Goal: Navigation & Orientation: Find specific page/section

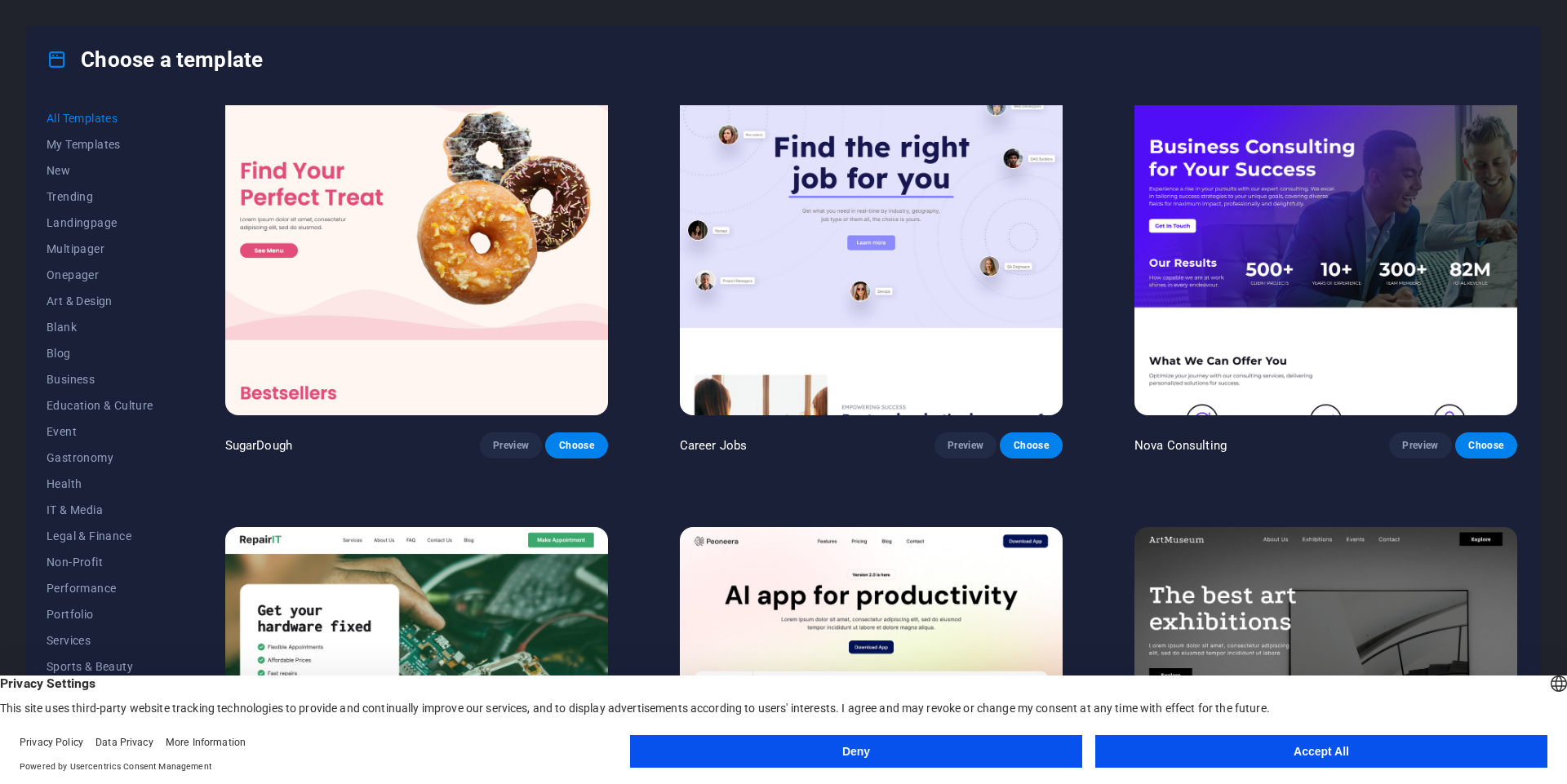
scroll to position [57, 0]
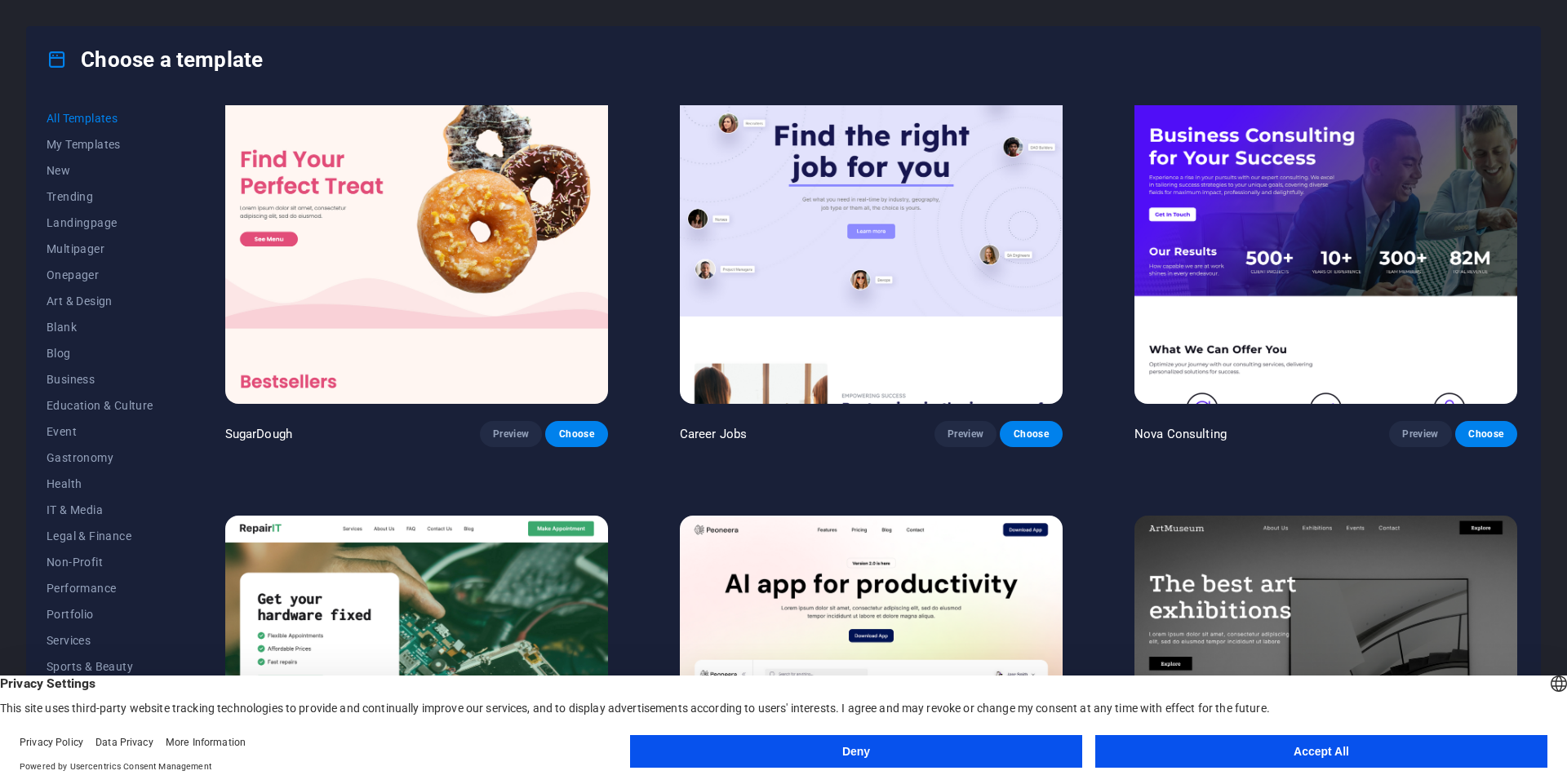
click at [1137, 750] on button "Accept All" at bounding box center [1321, 751] width 452 height 33
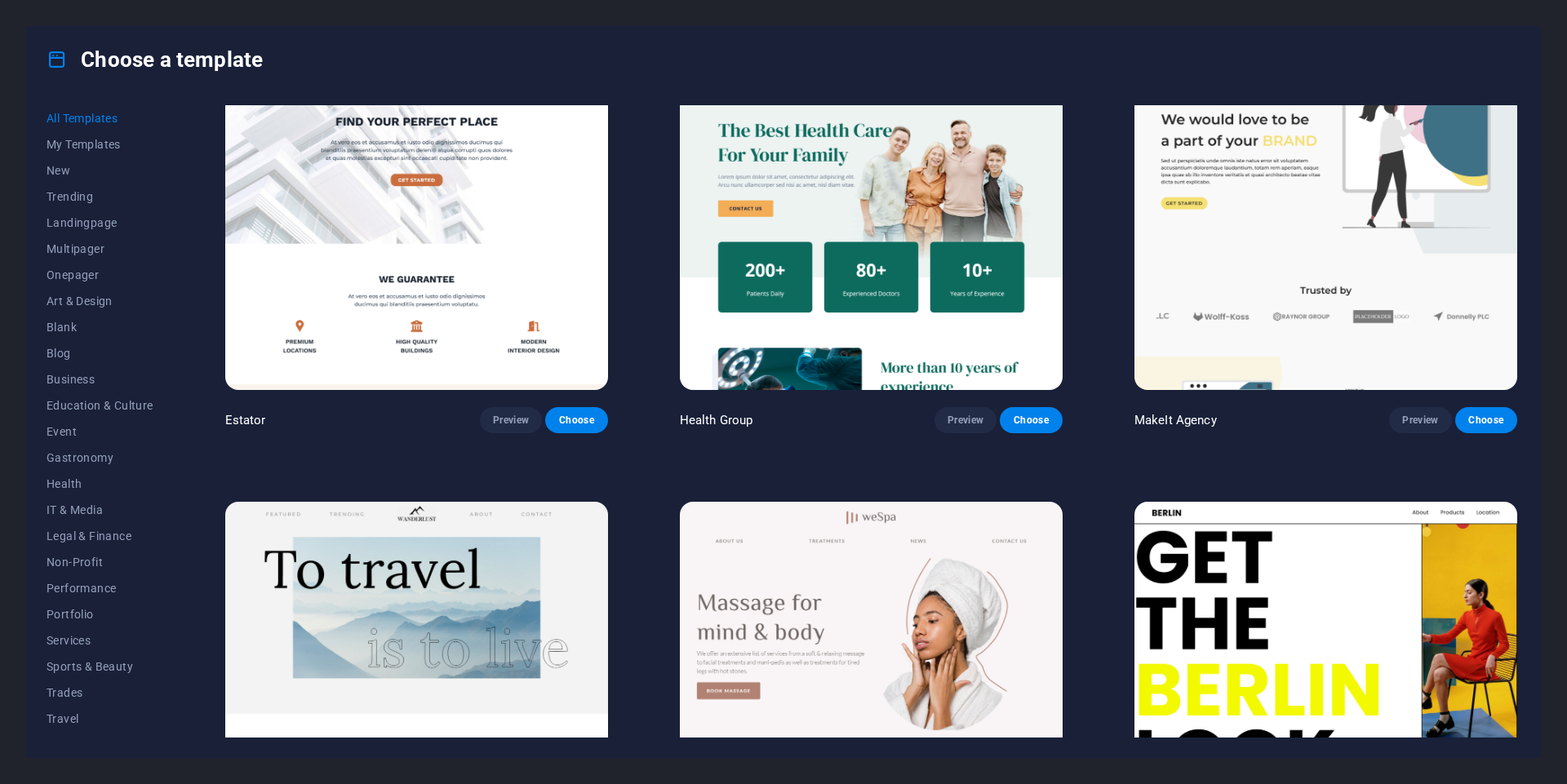
scroll to position [4224, 0]
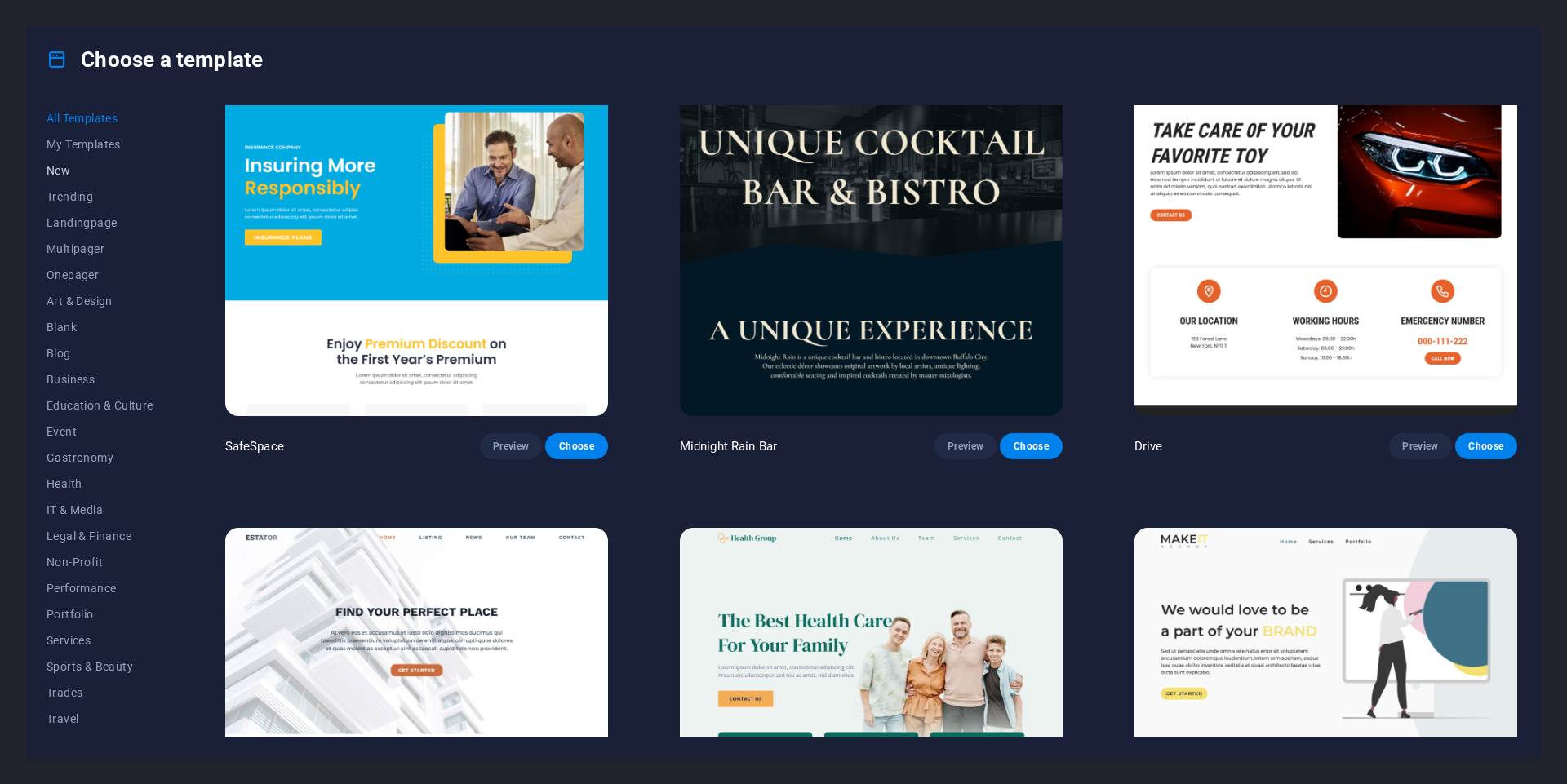
click at [94, 175] on span "New" at bounding box center [100, 171] width 107 height 13
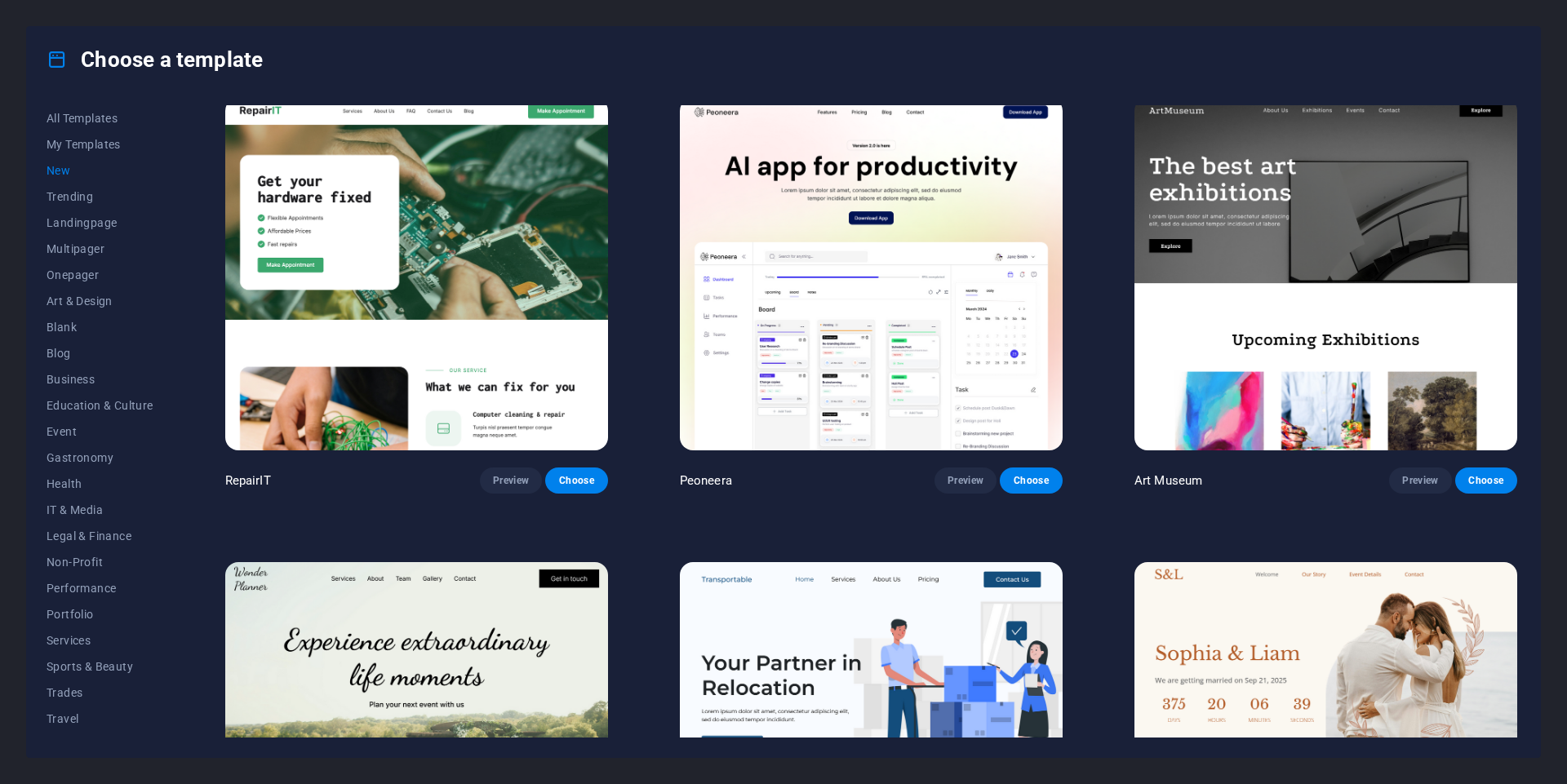
scroll to position [0, 0]
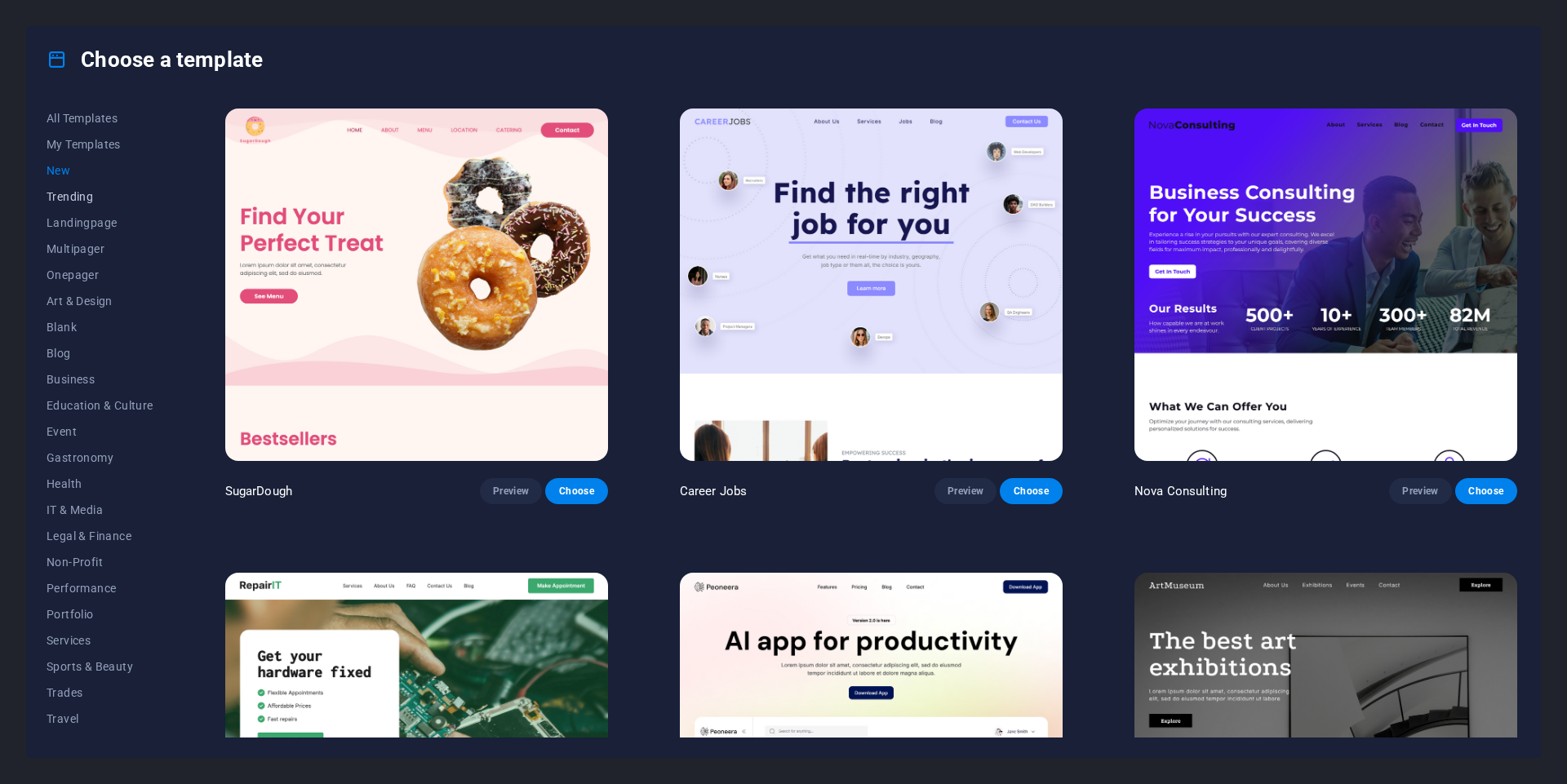
click at [131, 201] on span "Trending" at bounding box center [100, 197] width 107 height 13
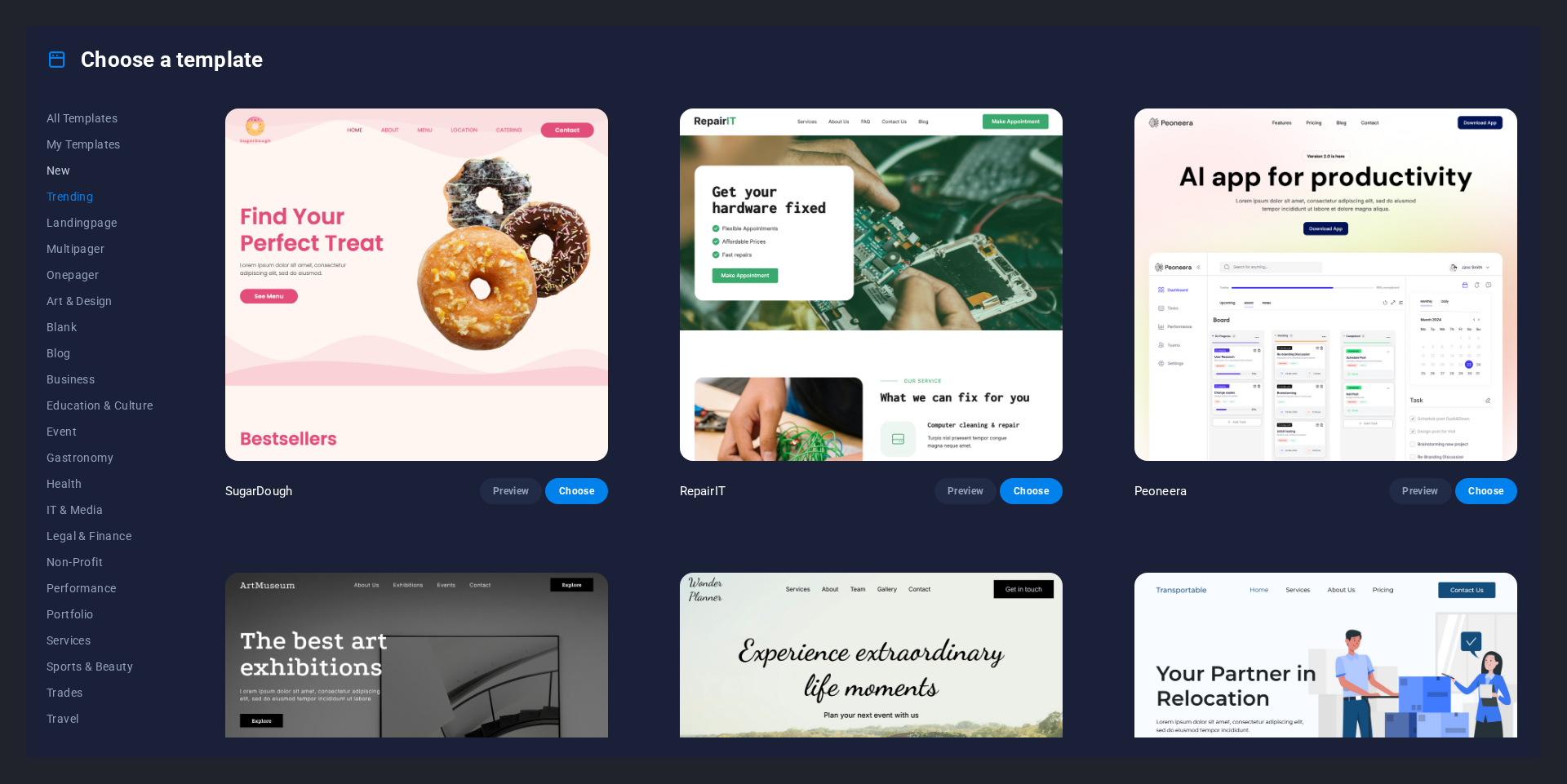
click at [116, 169] on span "New" at bounding box center [100, 171] width 107 height 13
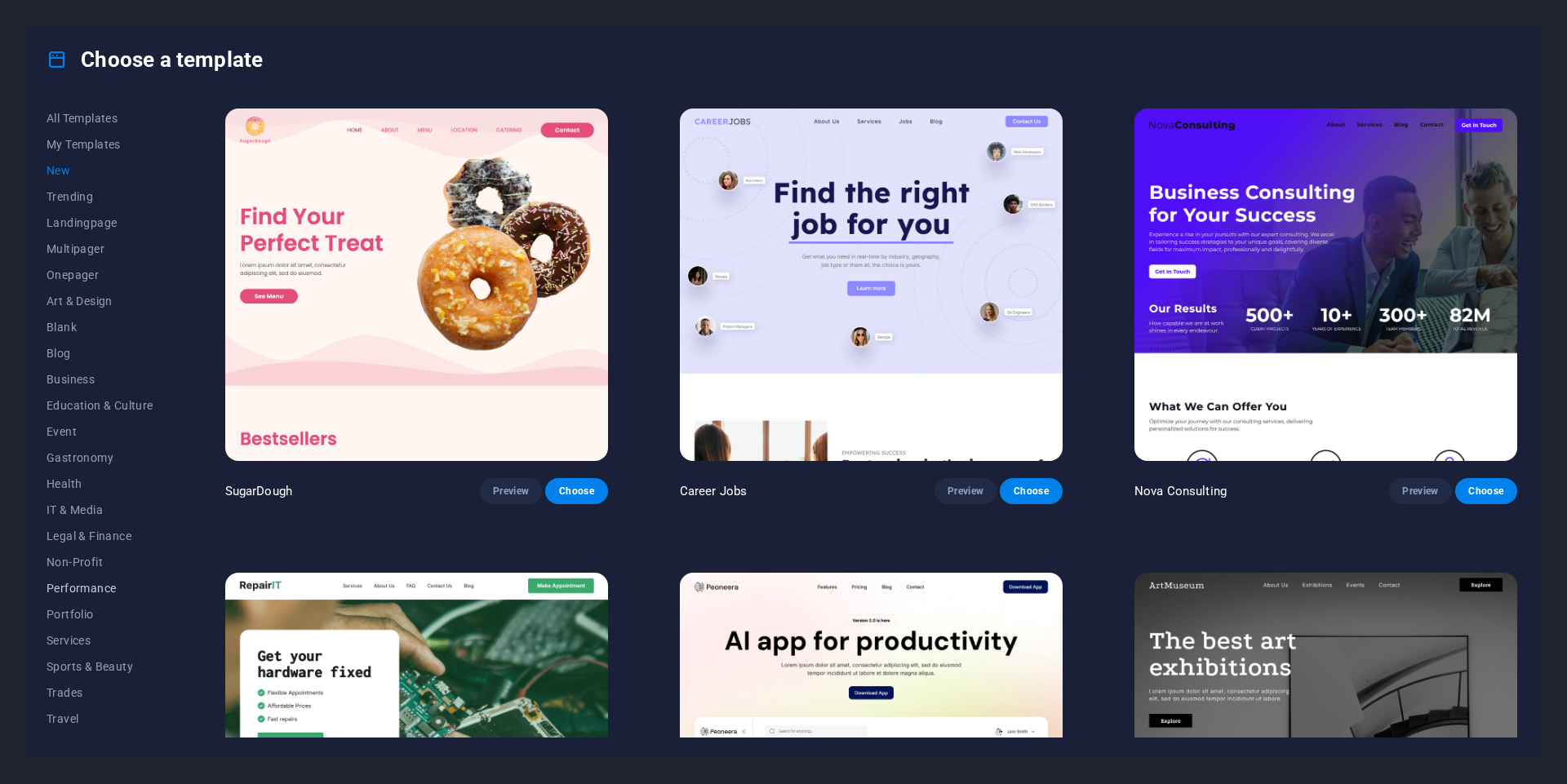
click at [99, 598] on button "Performance" at bounding box center [100, 588] width 107 height 26
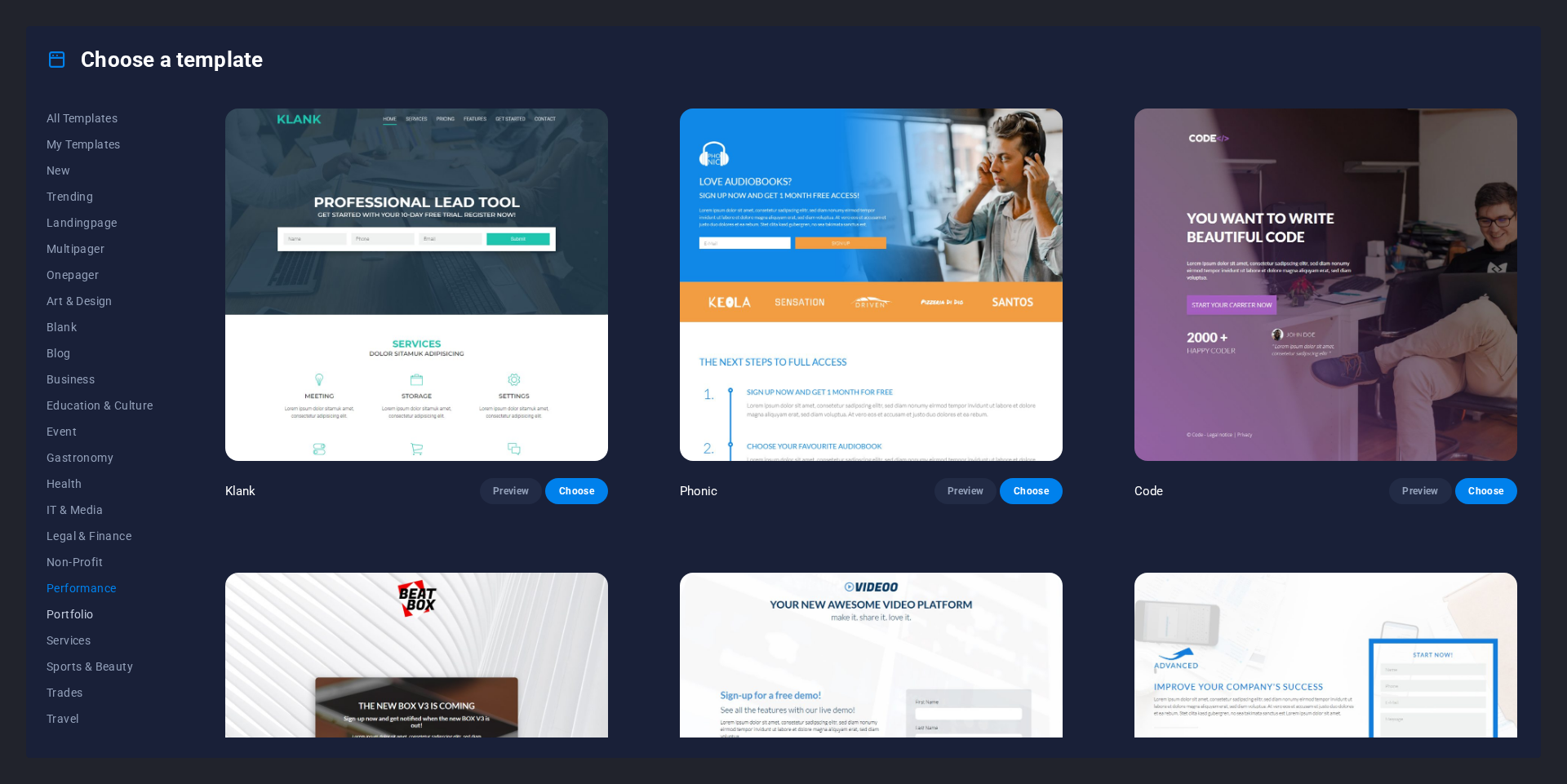
click at [92, 611] on span "Portfolio" at bounding box center [100, 615] width 107 height 13
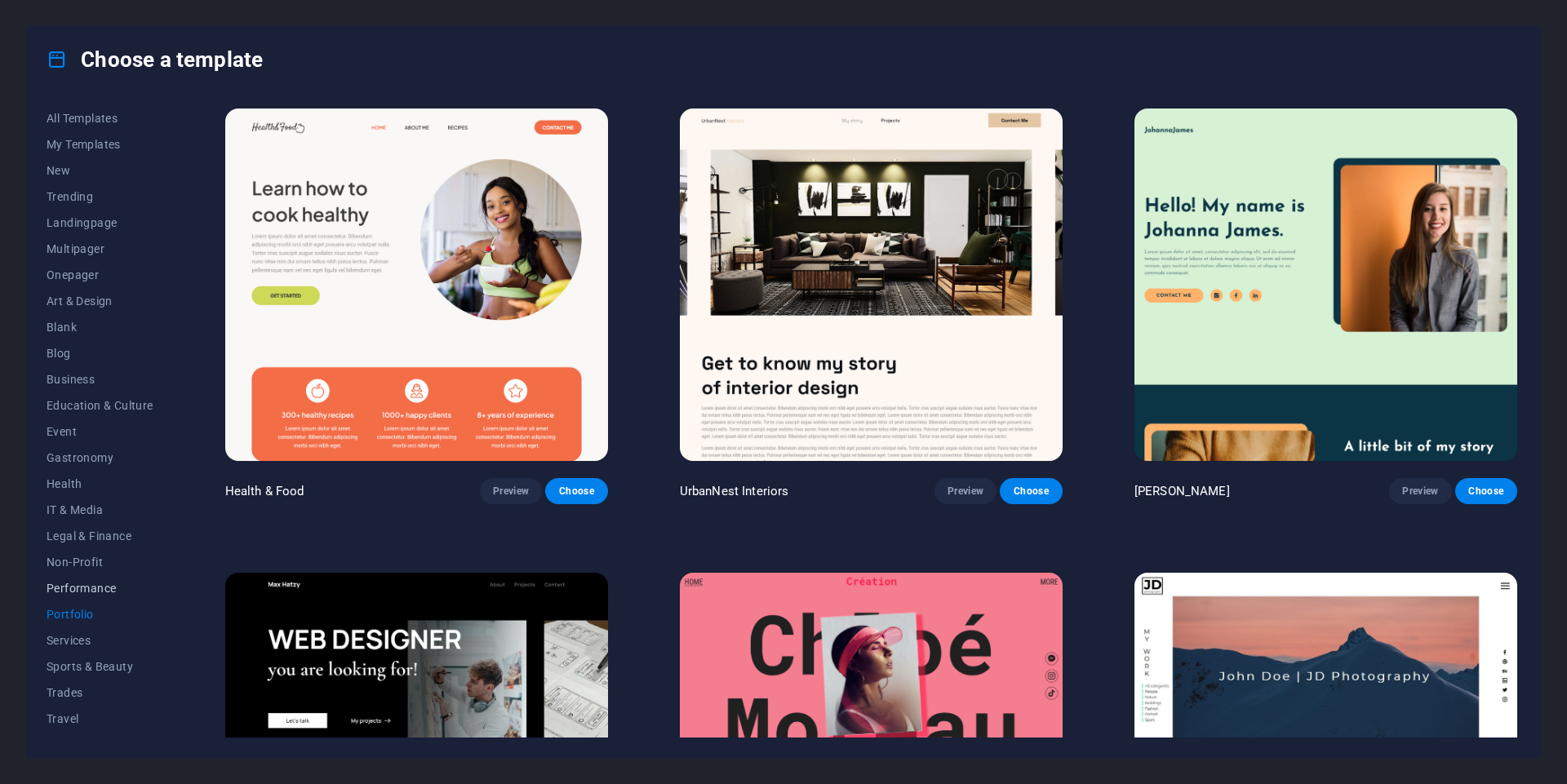
click at [93, 598] on button "Performance" at bounding box center [100, 588] width 107 height 26
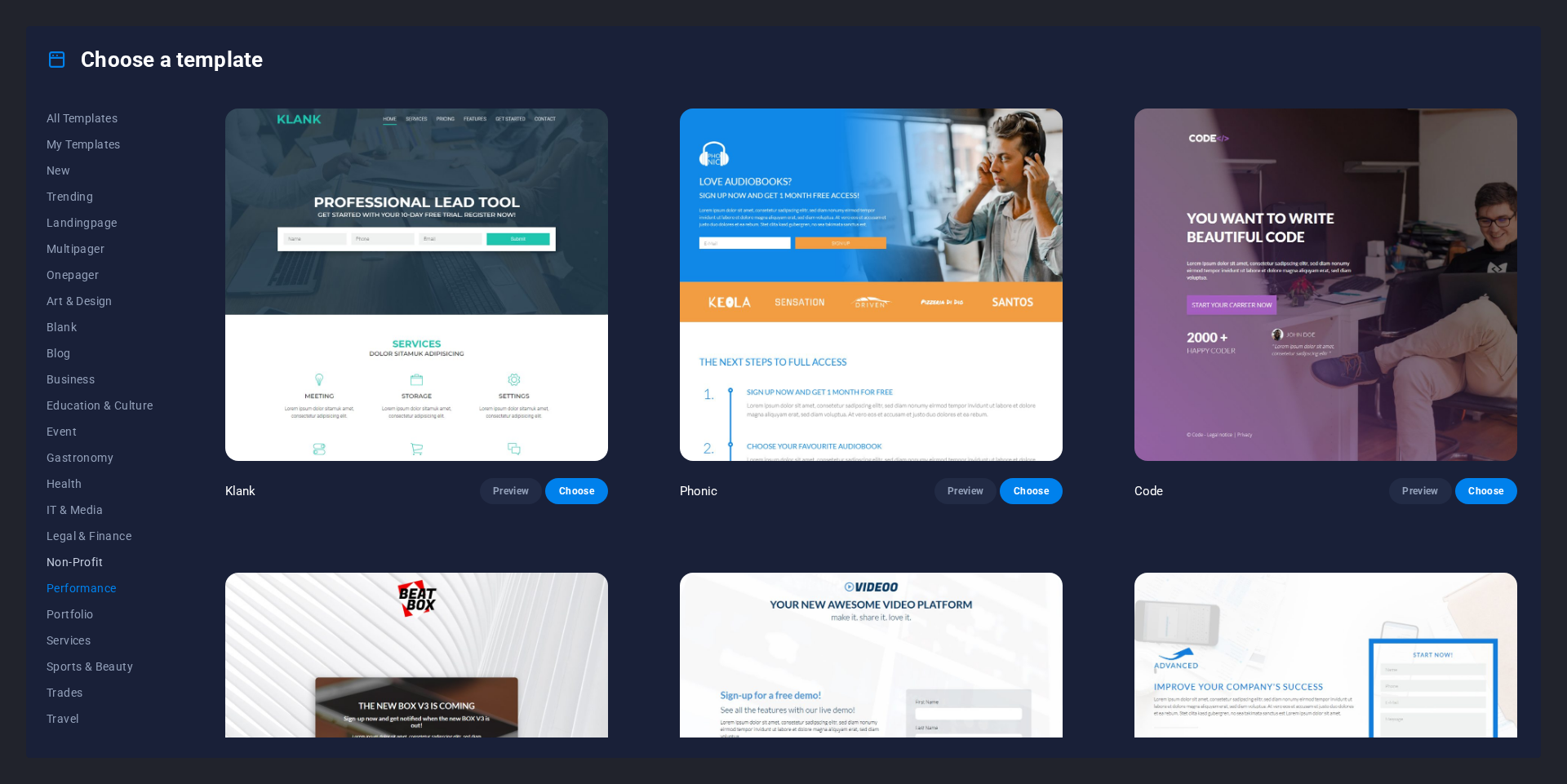
click at [108, 564] on span "Non-Profit" at bounding box center [100, 562] width 107 height 13
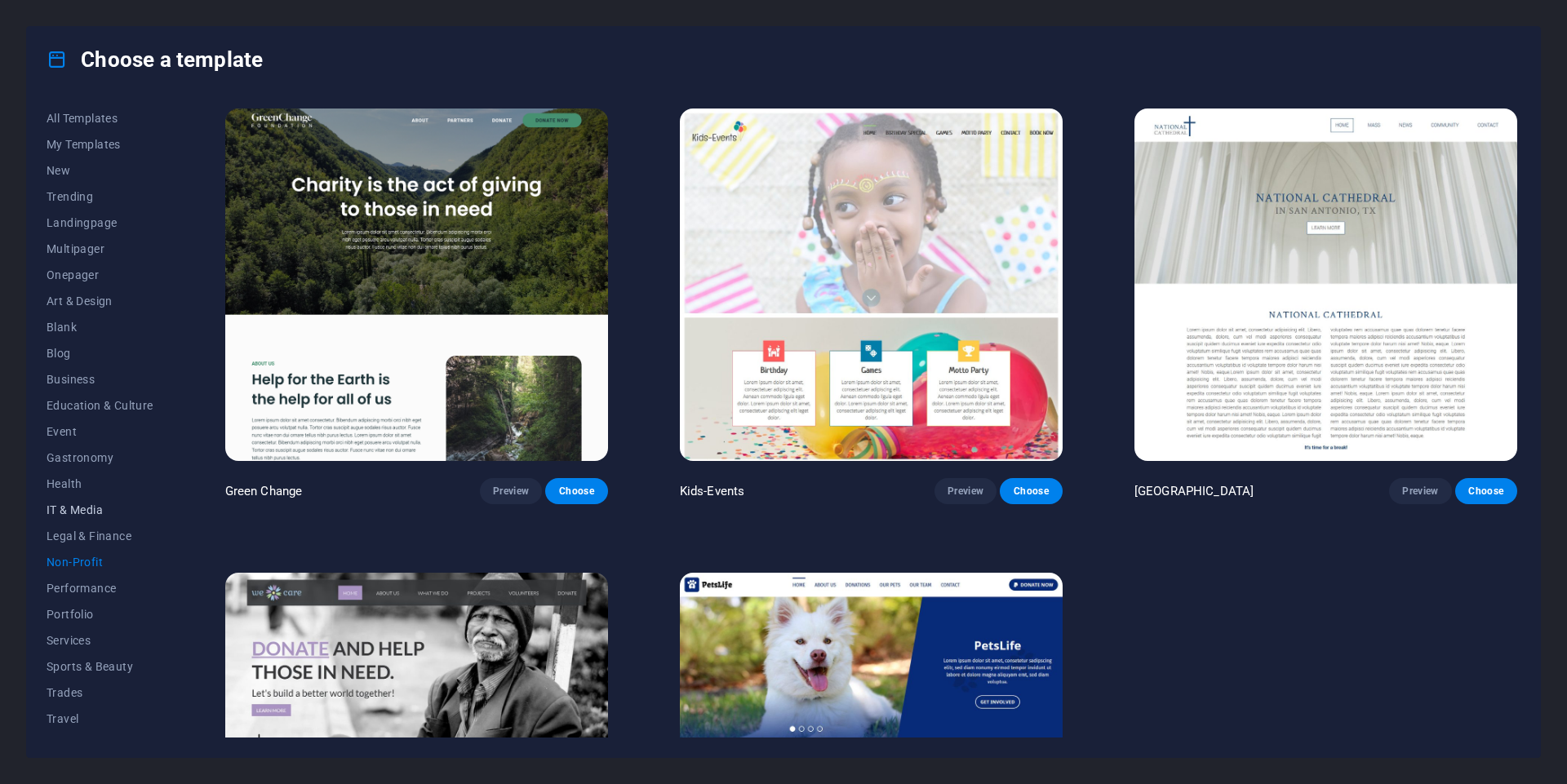
click at [117, 505] on span "IT & Media" at bounding box center [100, 510] width 107 height 13
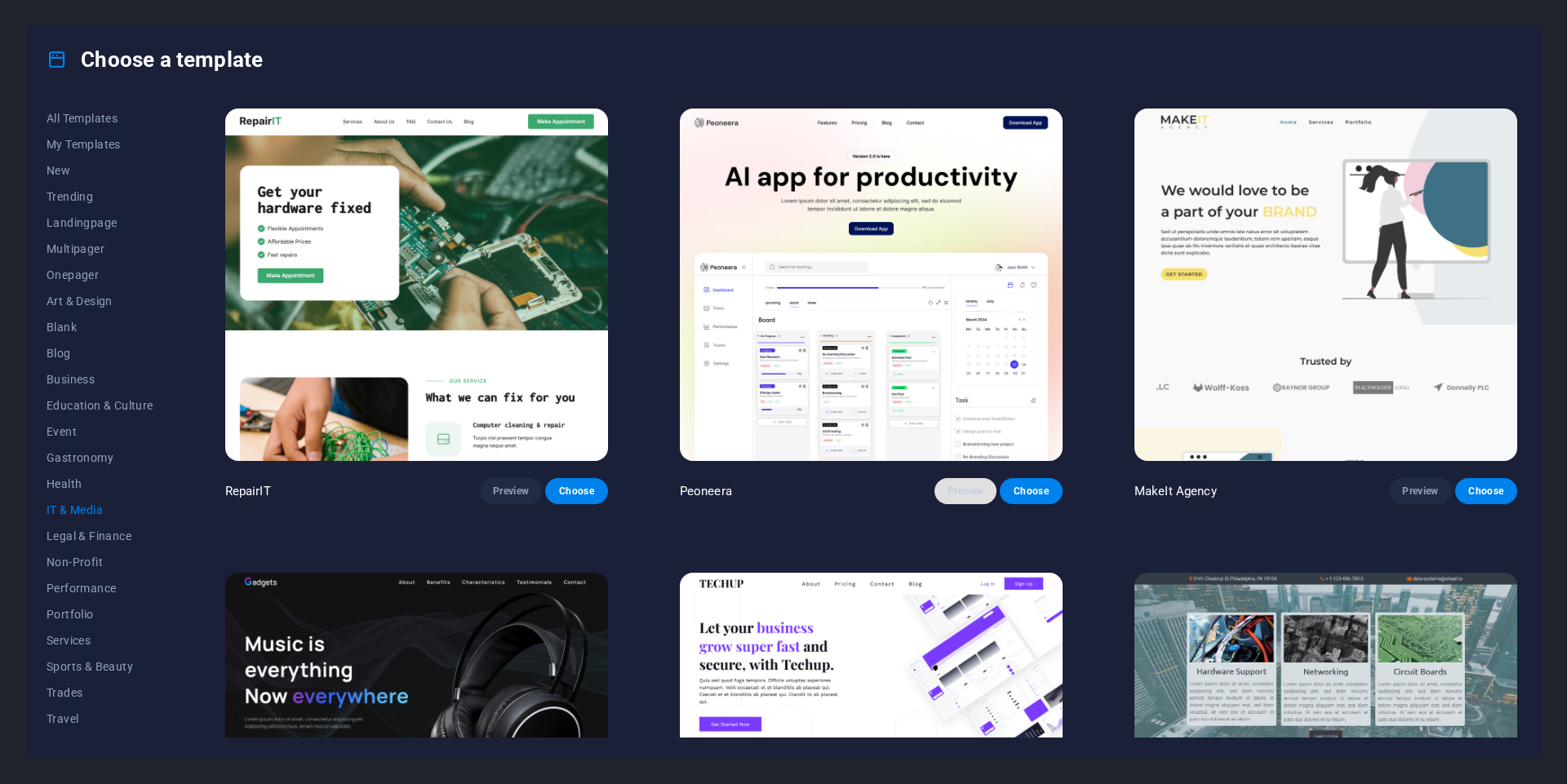
click at [976, 492] on span "Preview" at bounding box center [966, 491] width 36 height 13
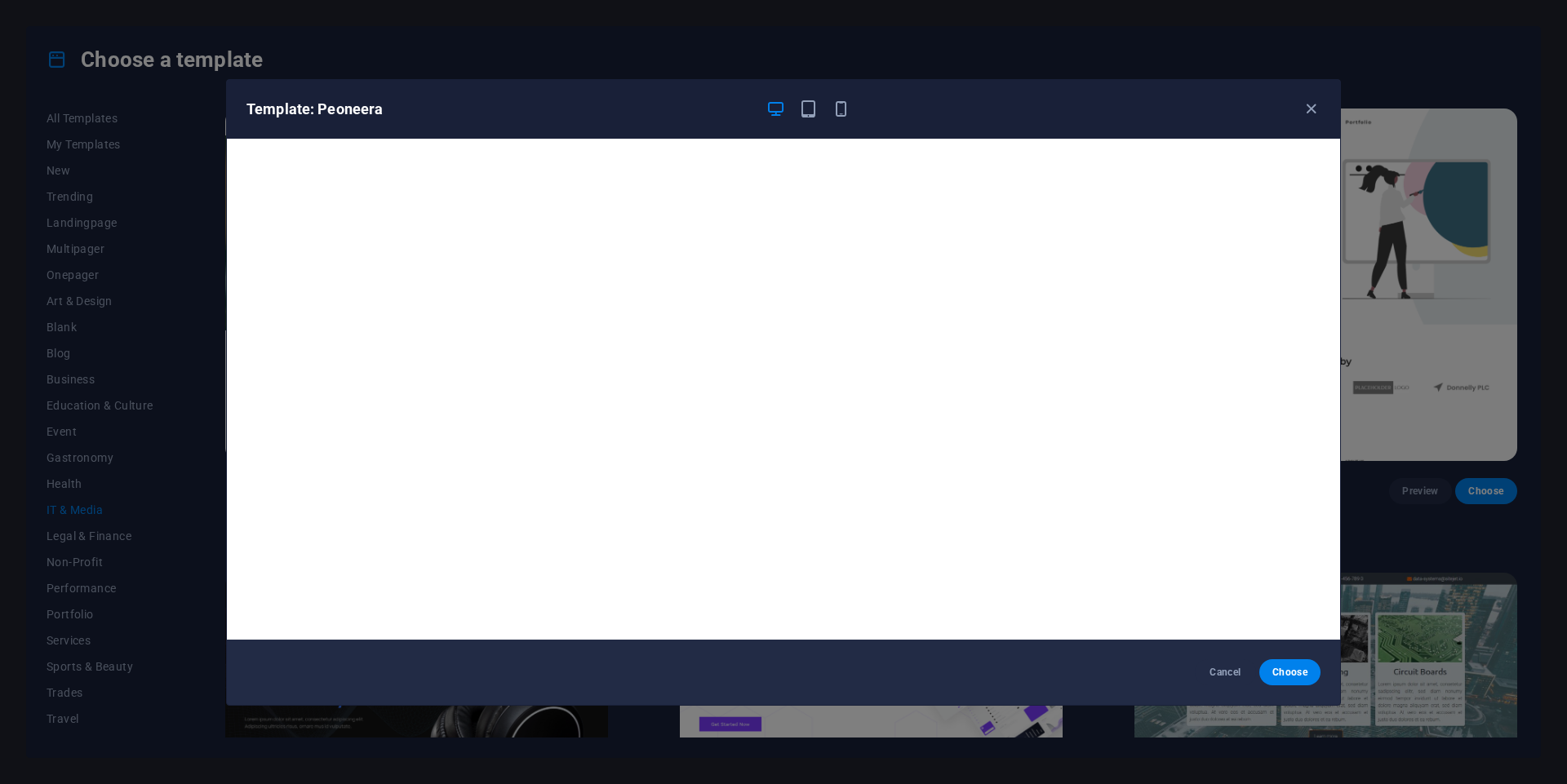
scroll to position [4, 0]
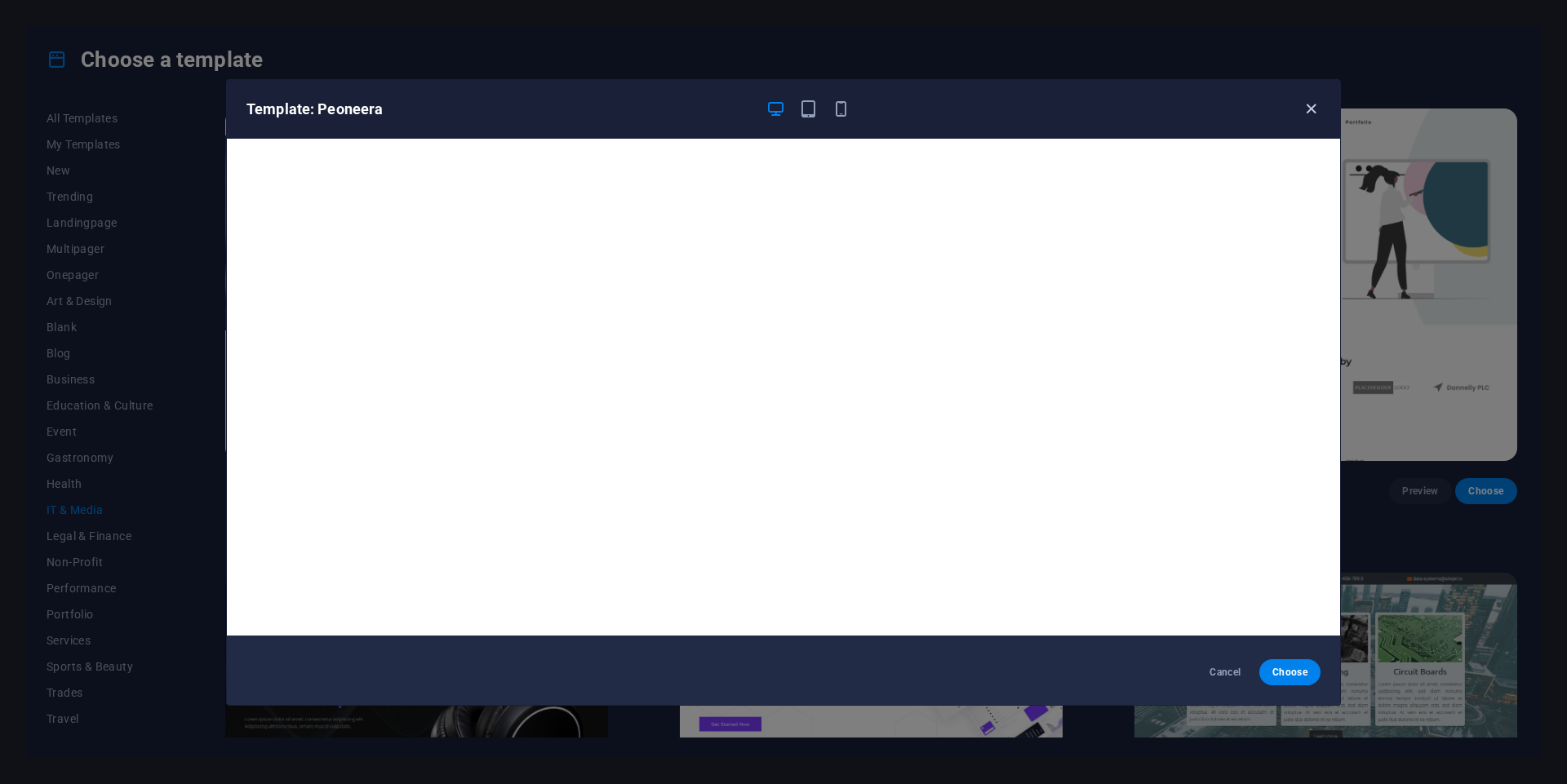
click at [1310, 110] on icon "button" at bounding box center [1312, 109] width 19 height 19
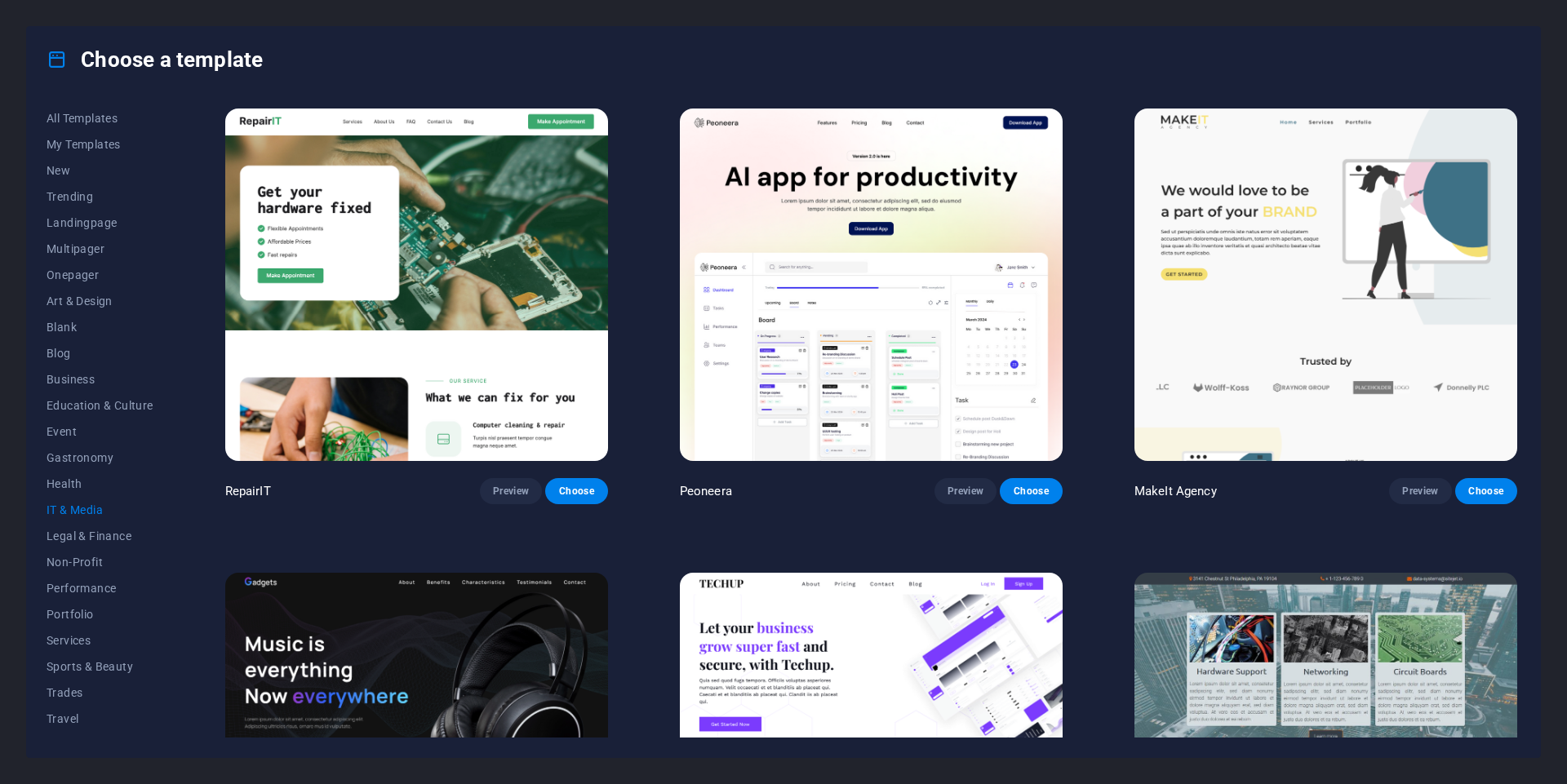
click at [1539, 23] on div "Choose a template All Templates My Templates New Trending Landingpage Multipage…" at bounding box center [784, 392] width 1567 height 784
click at [461, 376] on img at bounding box center [416, 284] width 383 height 353
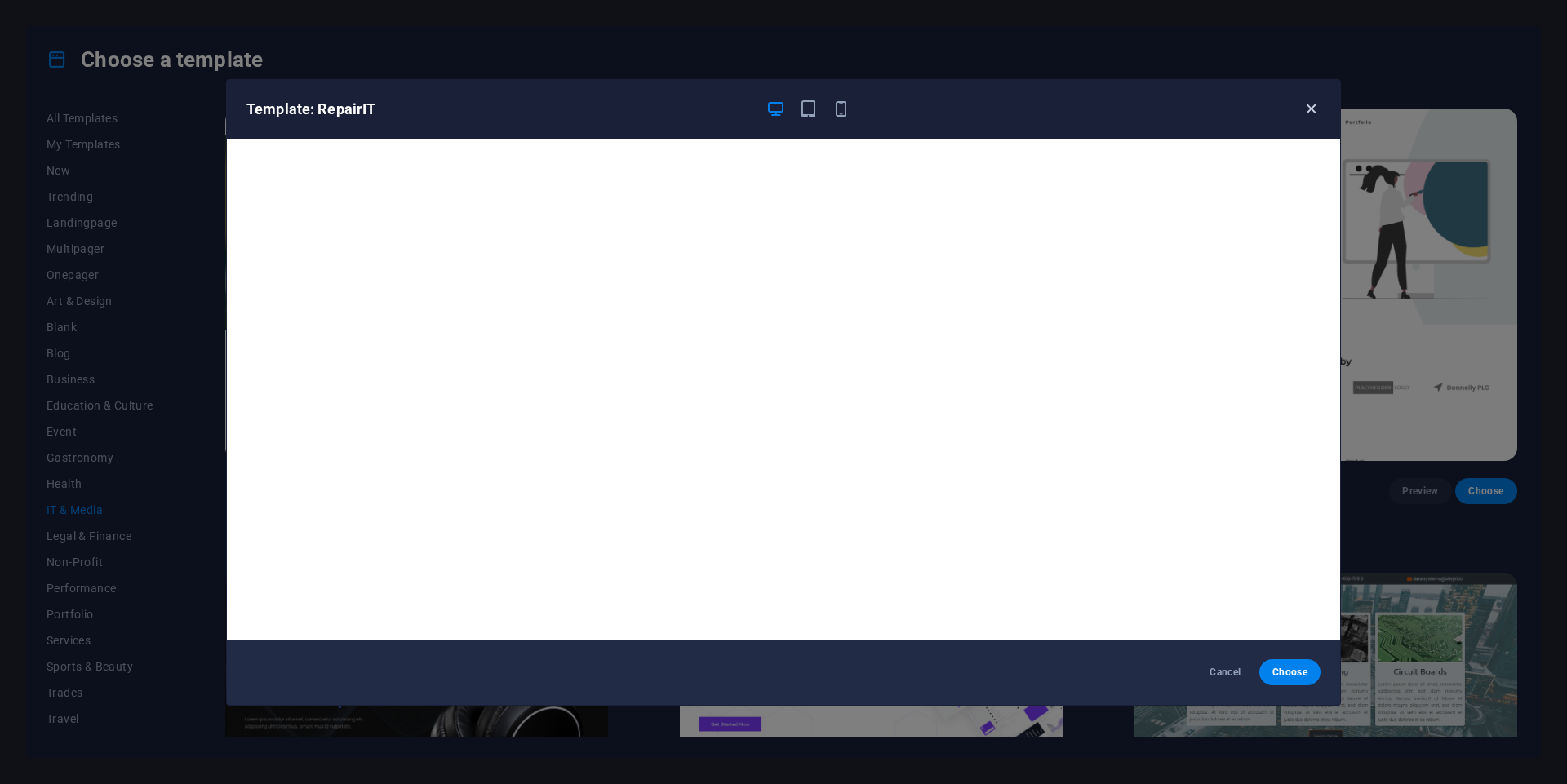
click at [1313, 108] on icon "button" at bounding box center [1312, 109] width 19 height 19
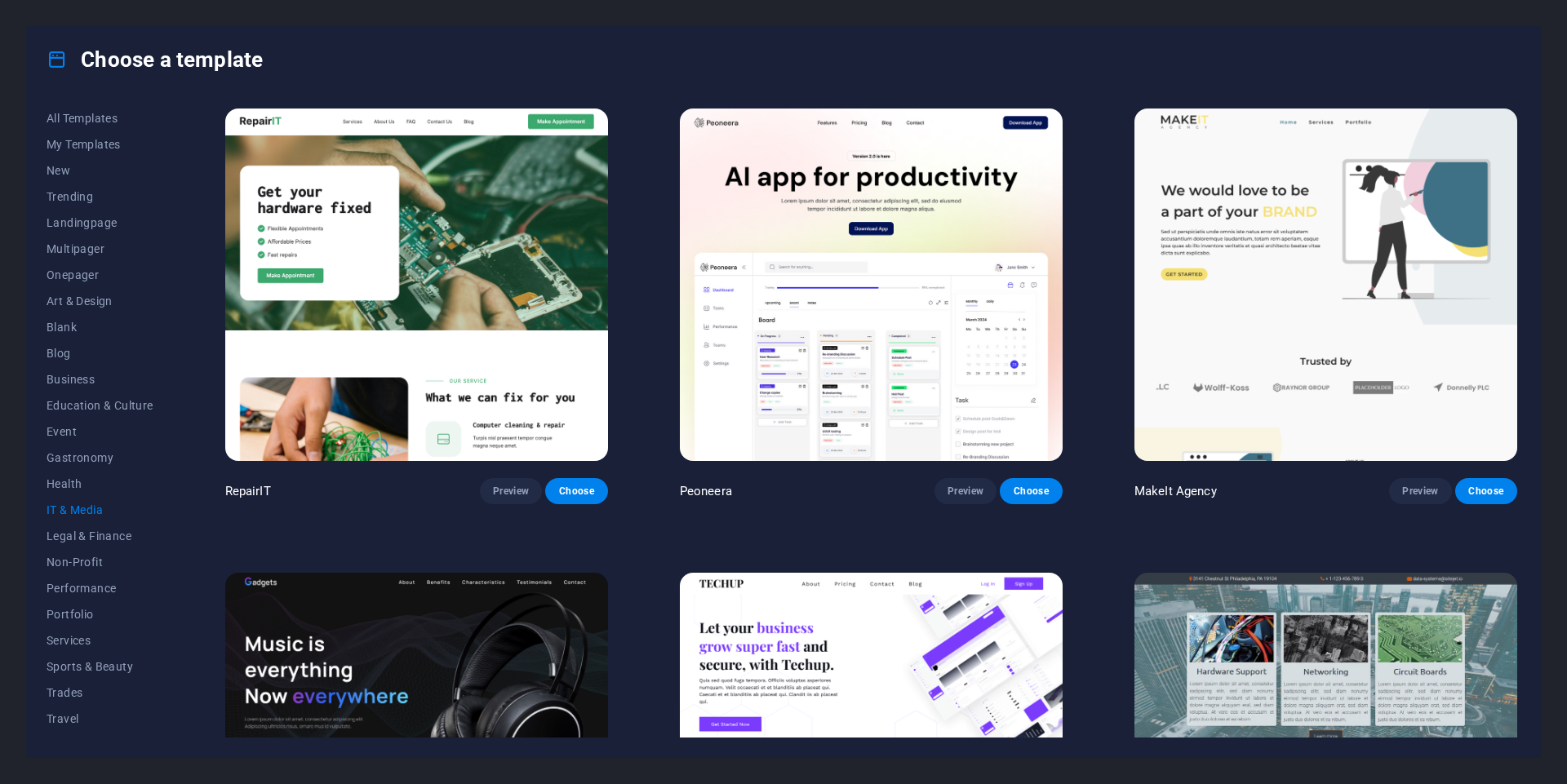
click at [12, 53] on div "Choose a template All Templates My Templates New Trending Landingpage Multipage…" at bounding box center [784, 392] width 1567 height 784
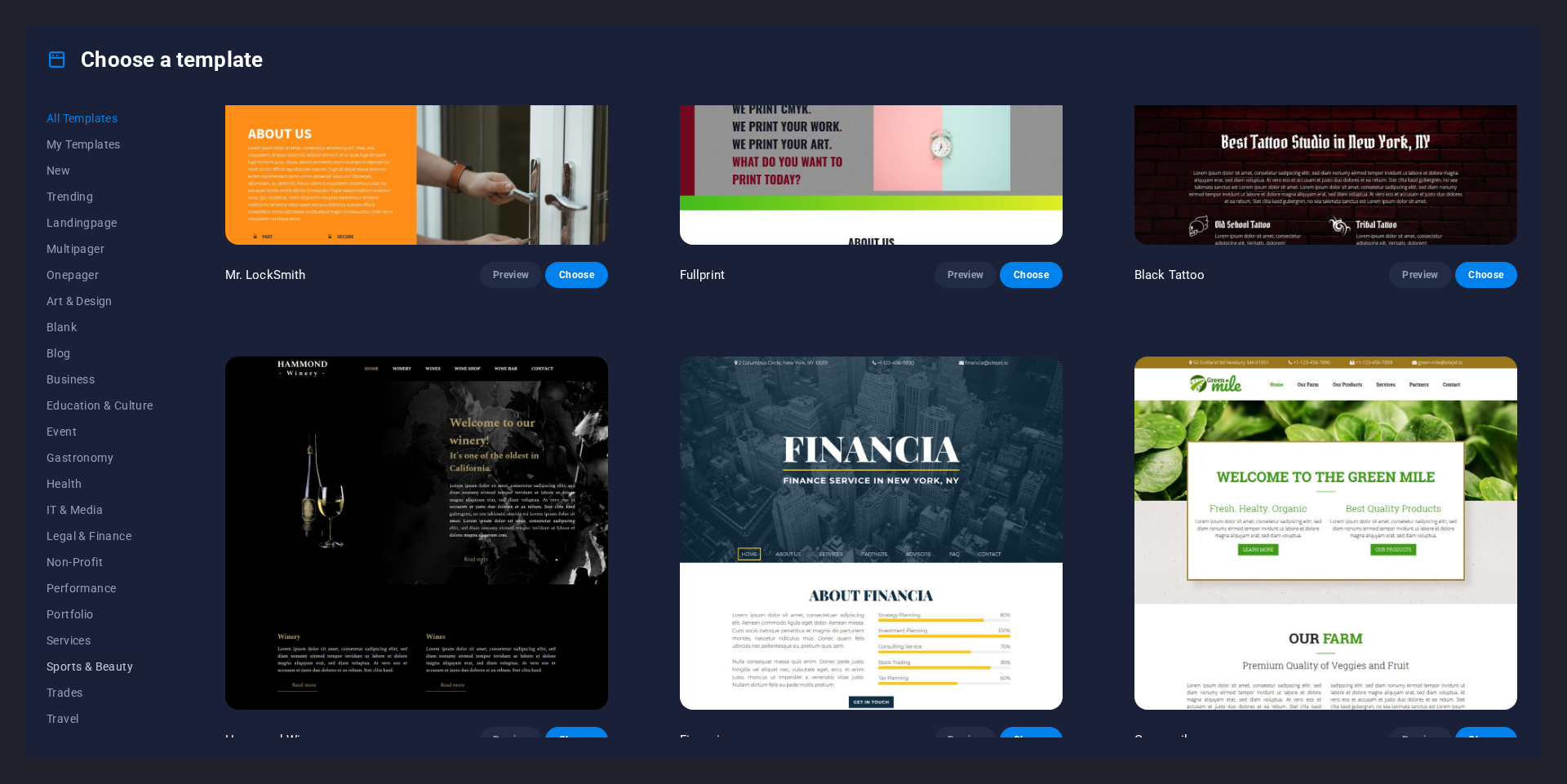
scroll to position [20, 0]
click at [116, 702] on span "Travel" at bounding box center [100, 699] width 107 height 13
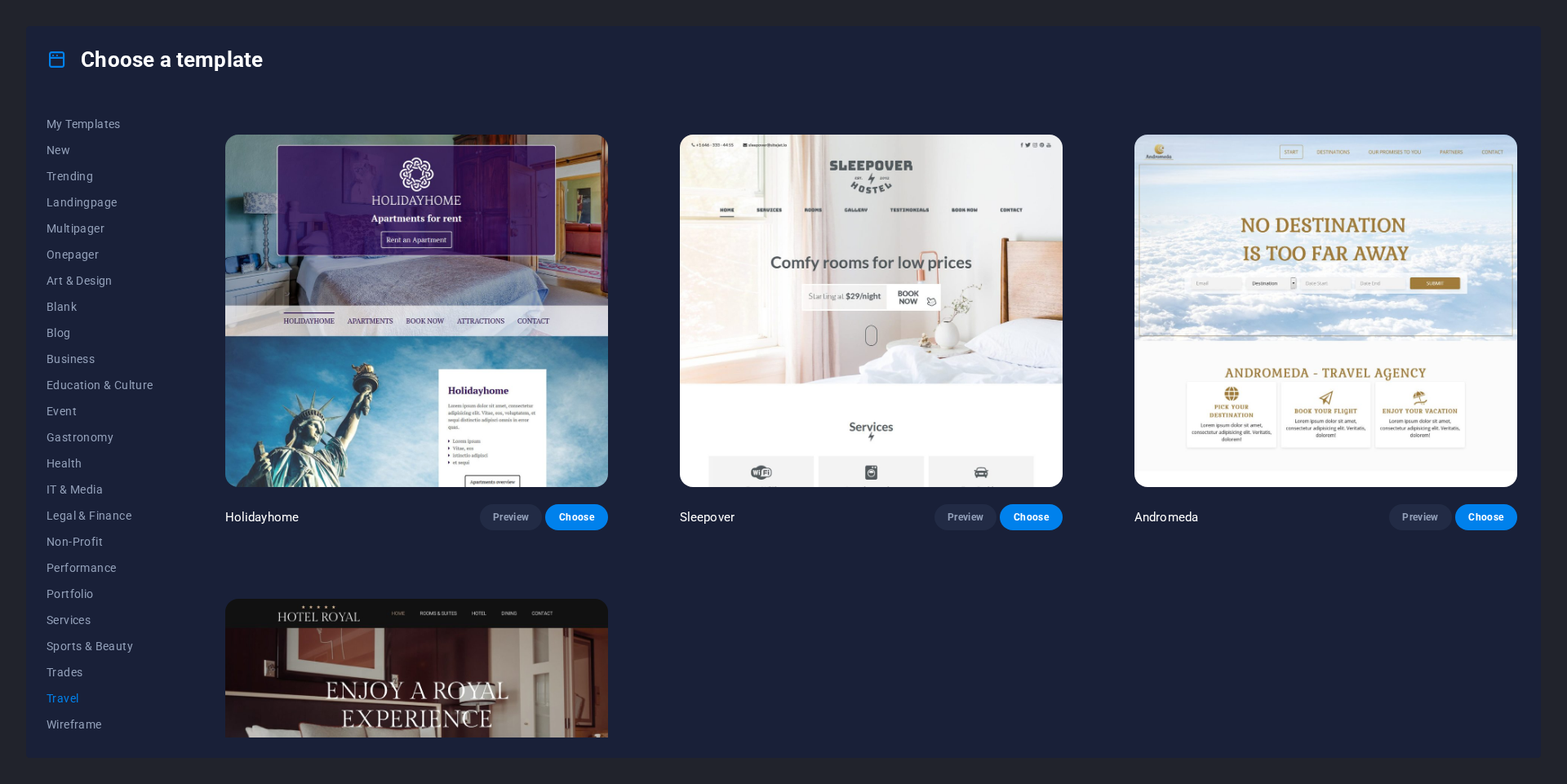
scroll to position [418, 0]
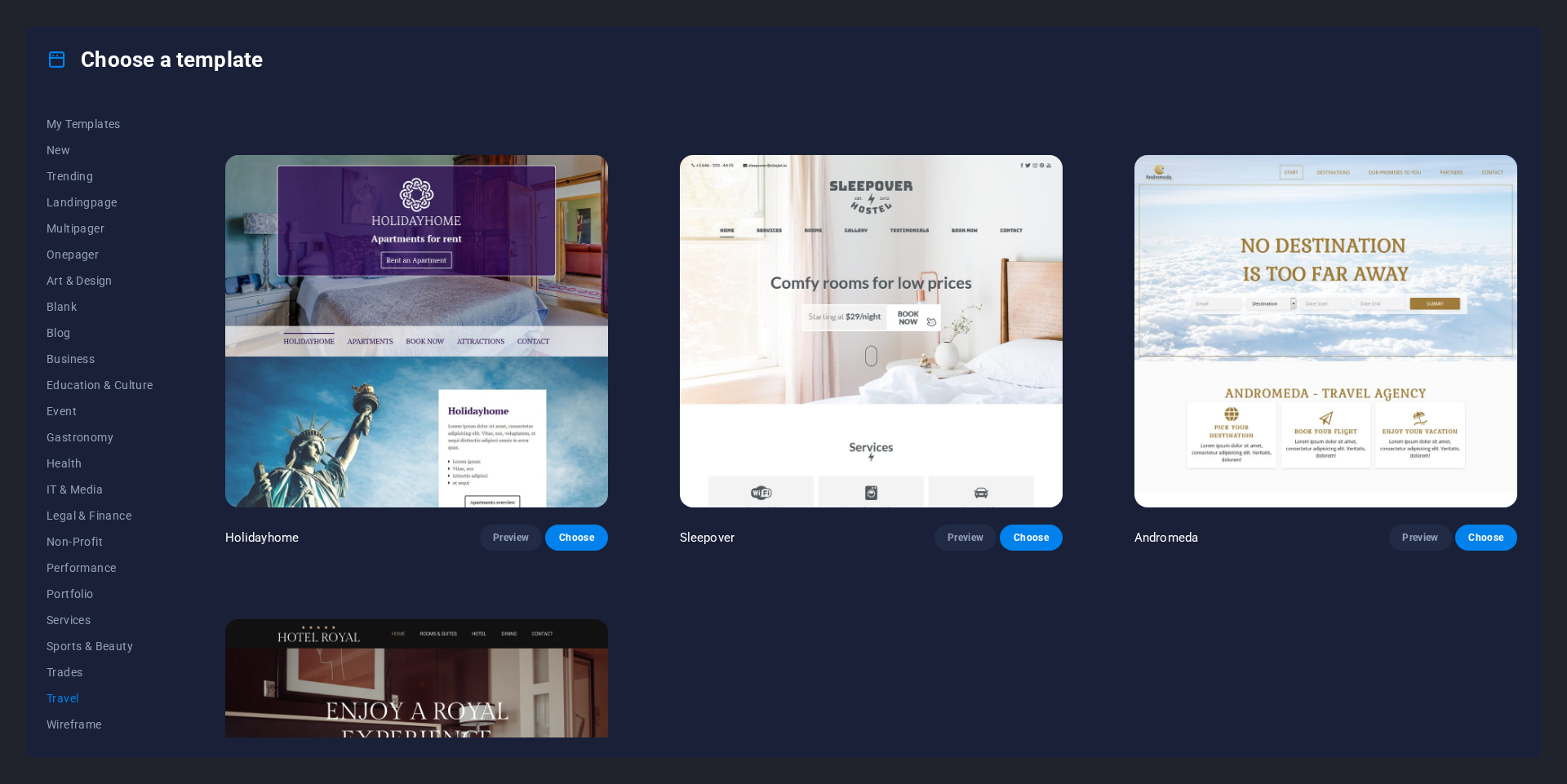
click at [1382, 409] on img at bounding box center [1326, 331] width 383 height 353
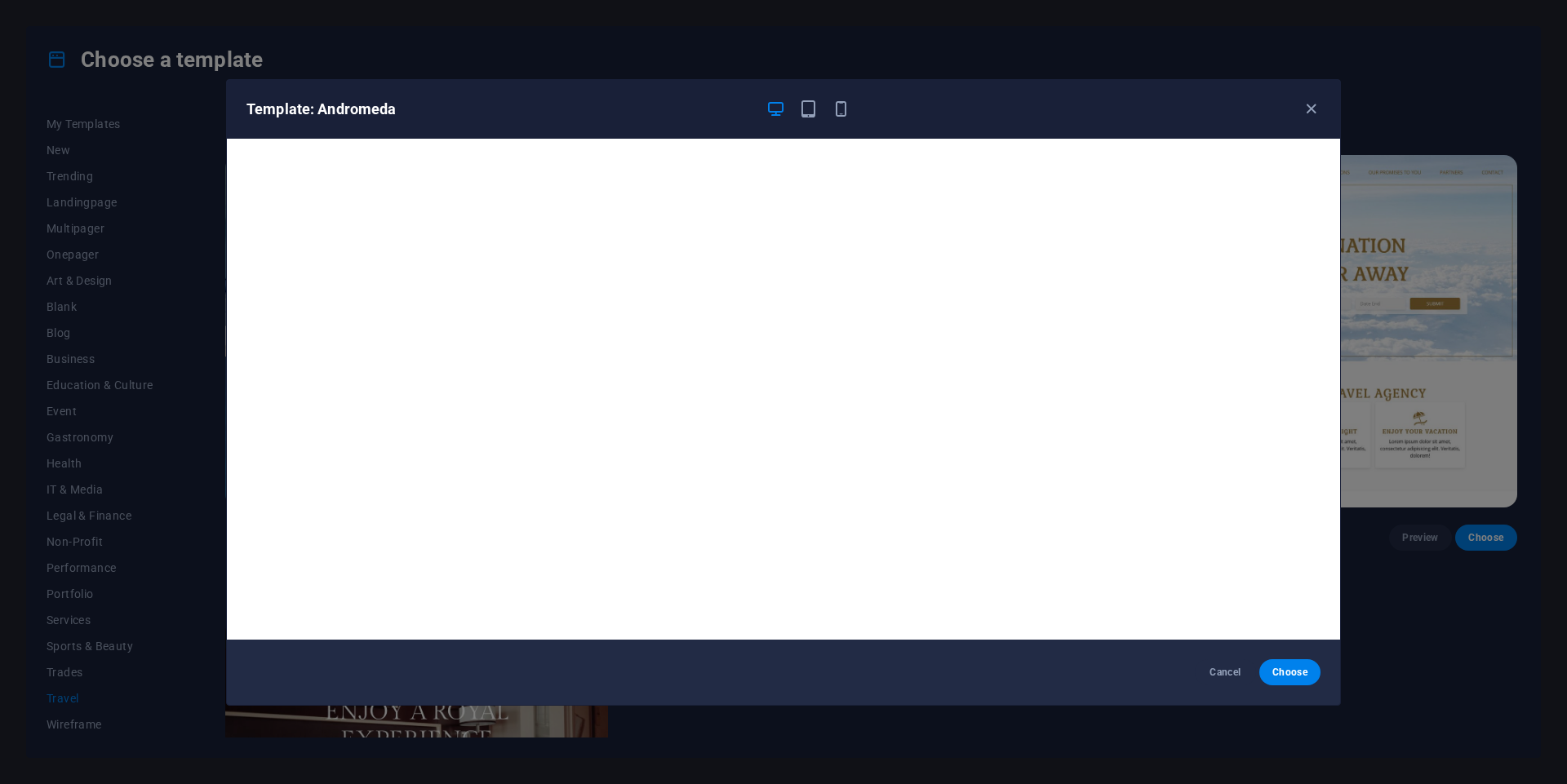
scroll to position [4, 0]
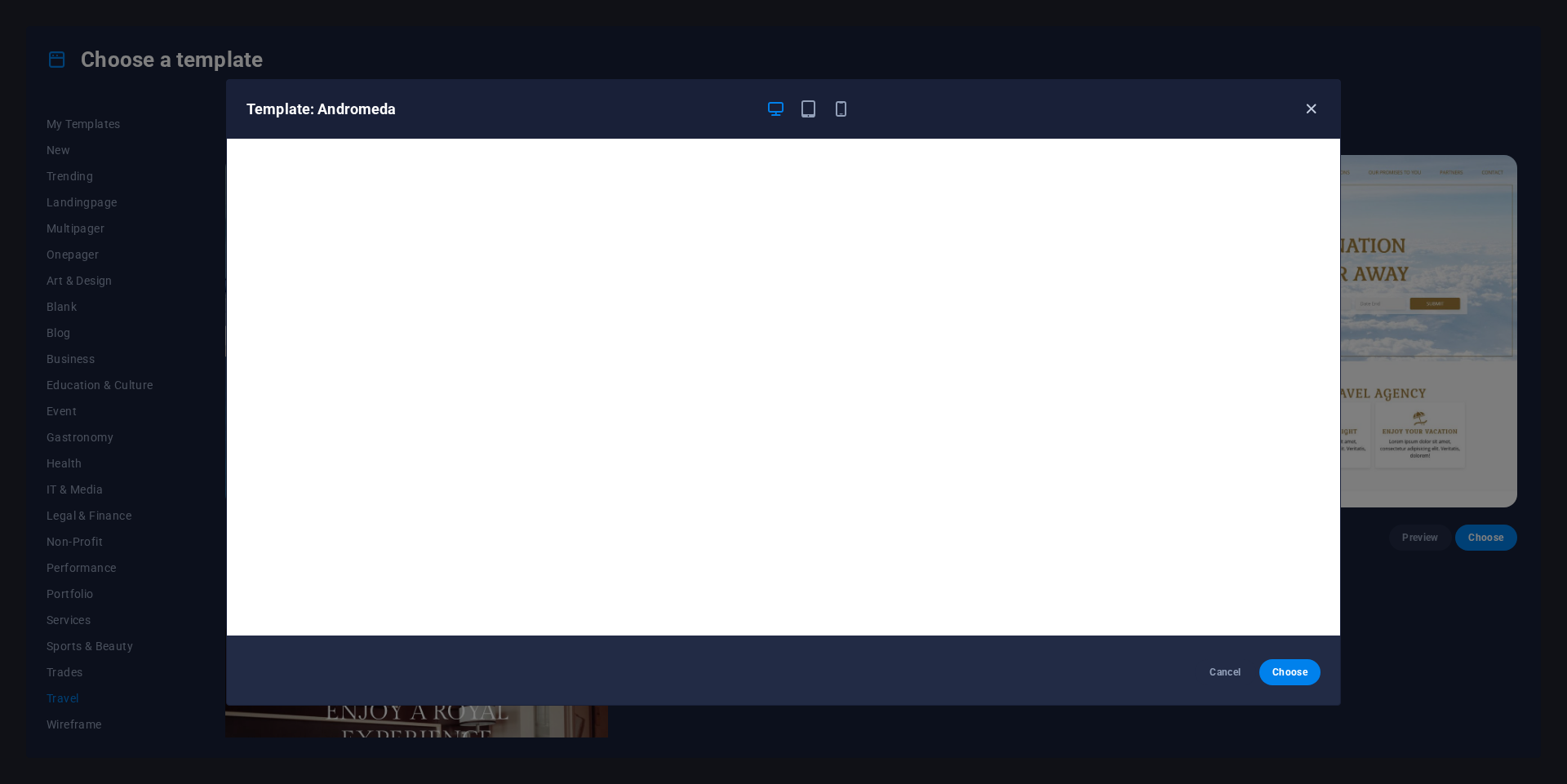
click at [1314, 103] on icon "button" at bounding box center [1312, 109] width 19 height 19
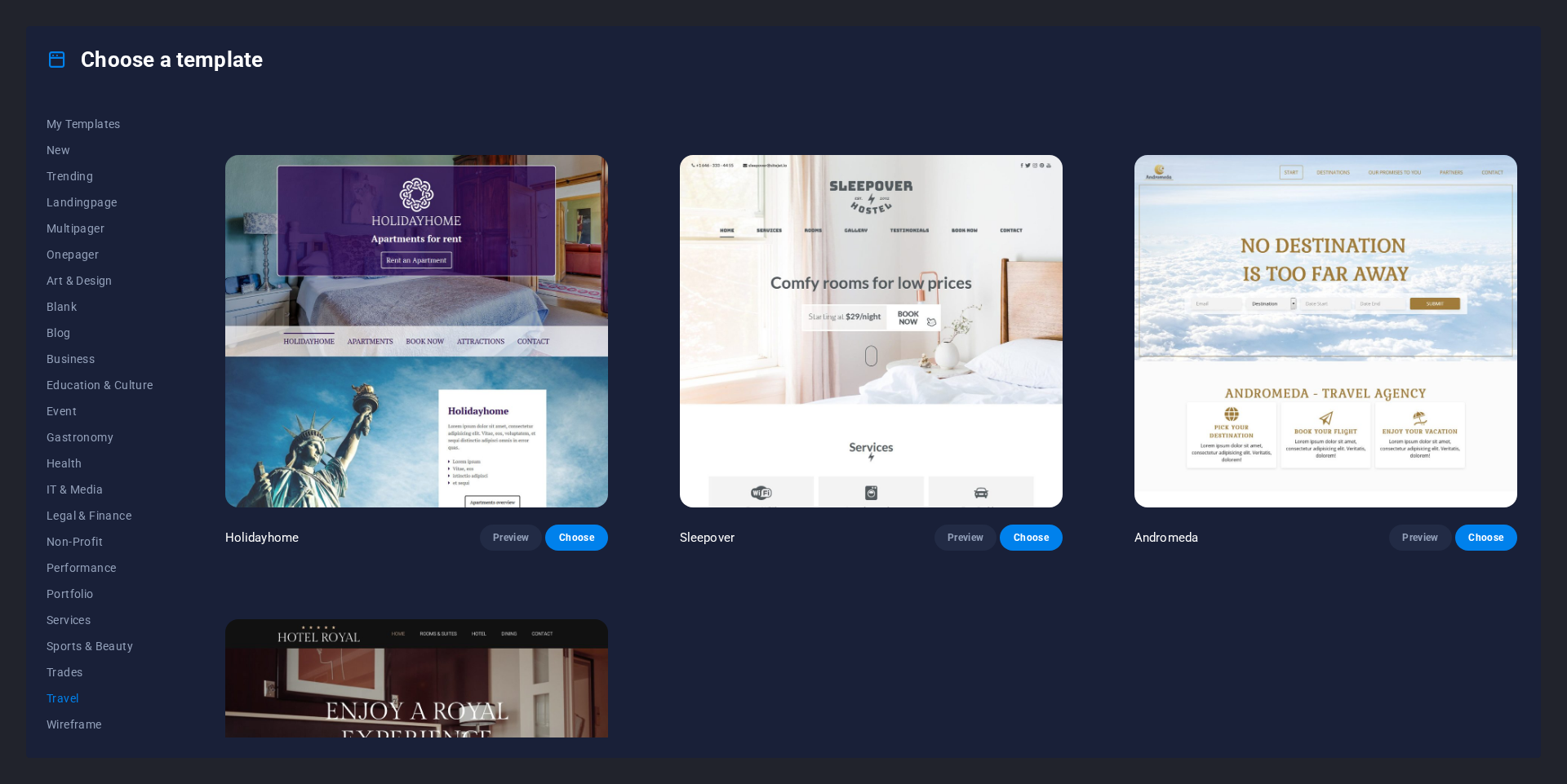
scroll to position [690, 0]
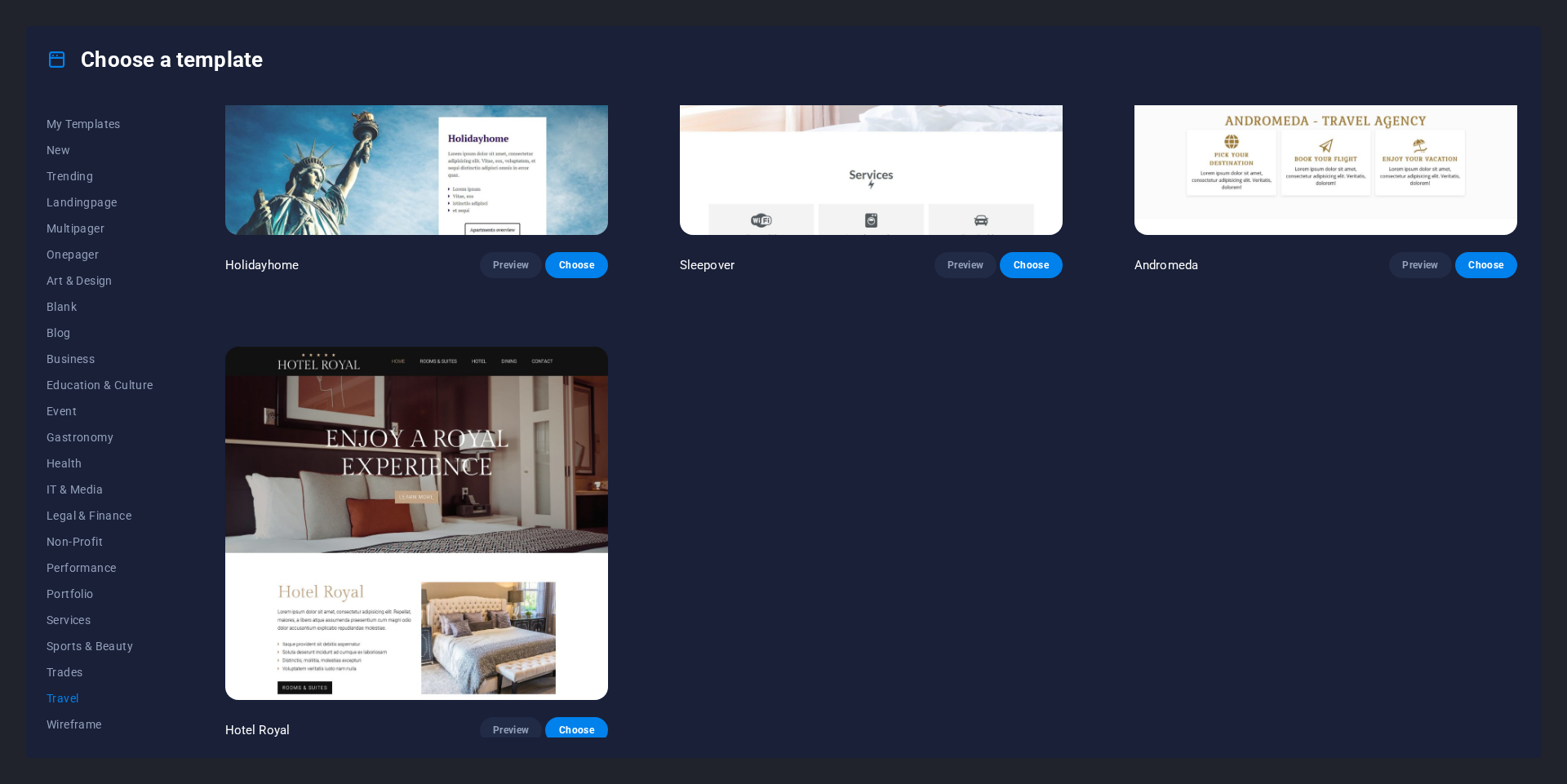
click at [563, 469] on img at bounding box center [416, 523] width 383 height 353
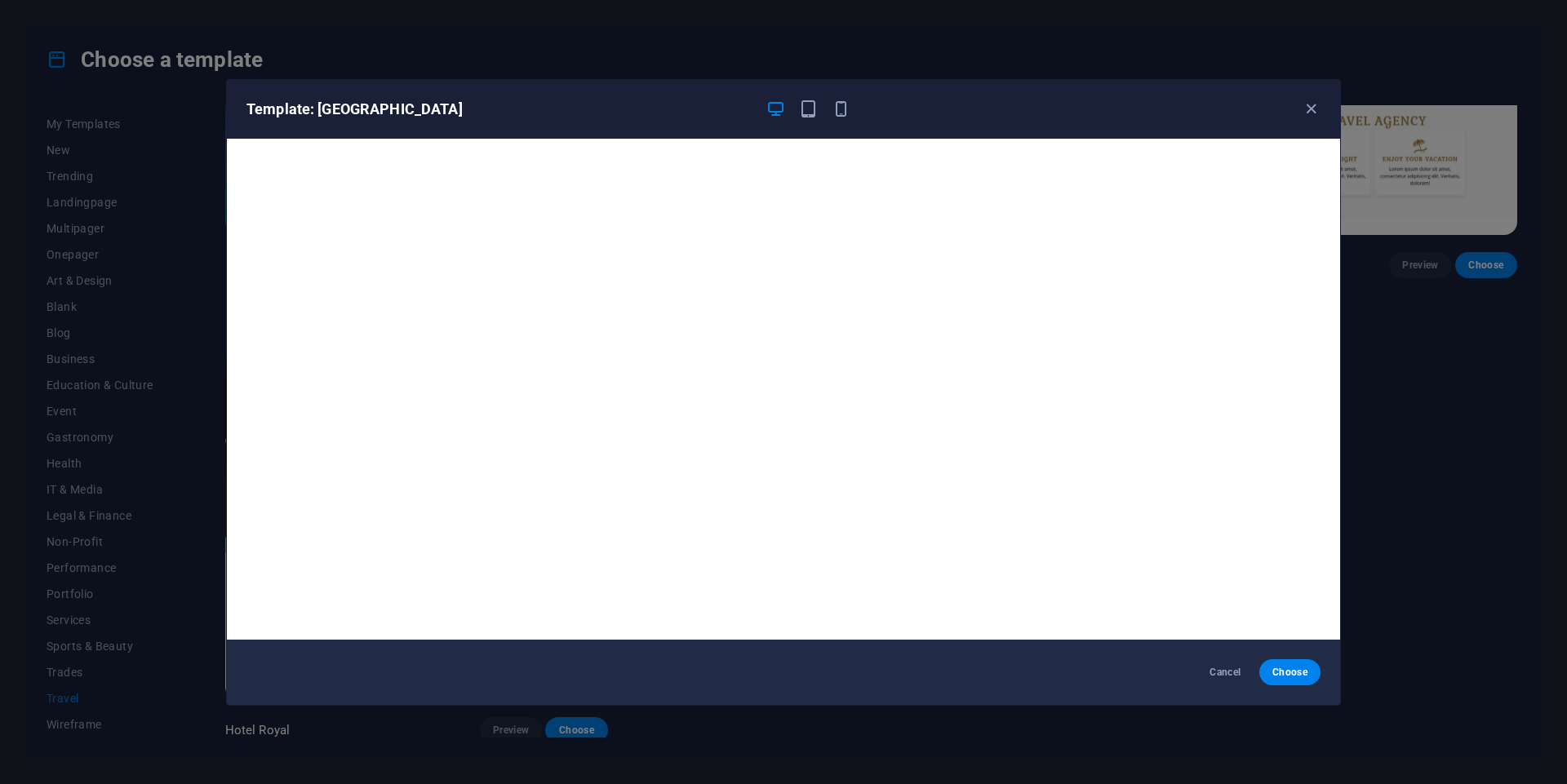
click at [1369, 393] on div "Template: Hotel Royal Cancel Choose" at bounding box center [784, 392] width 1567 height 784
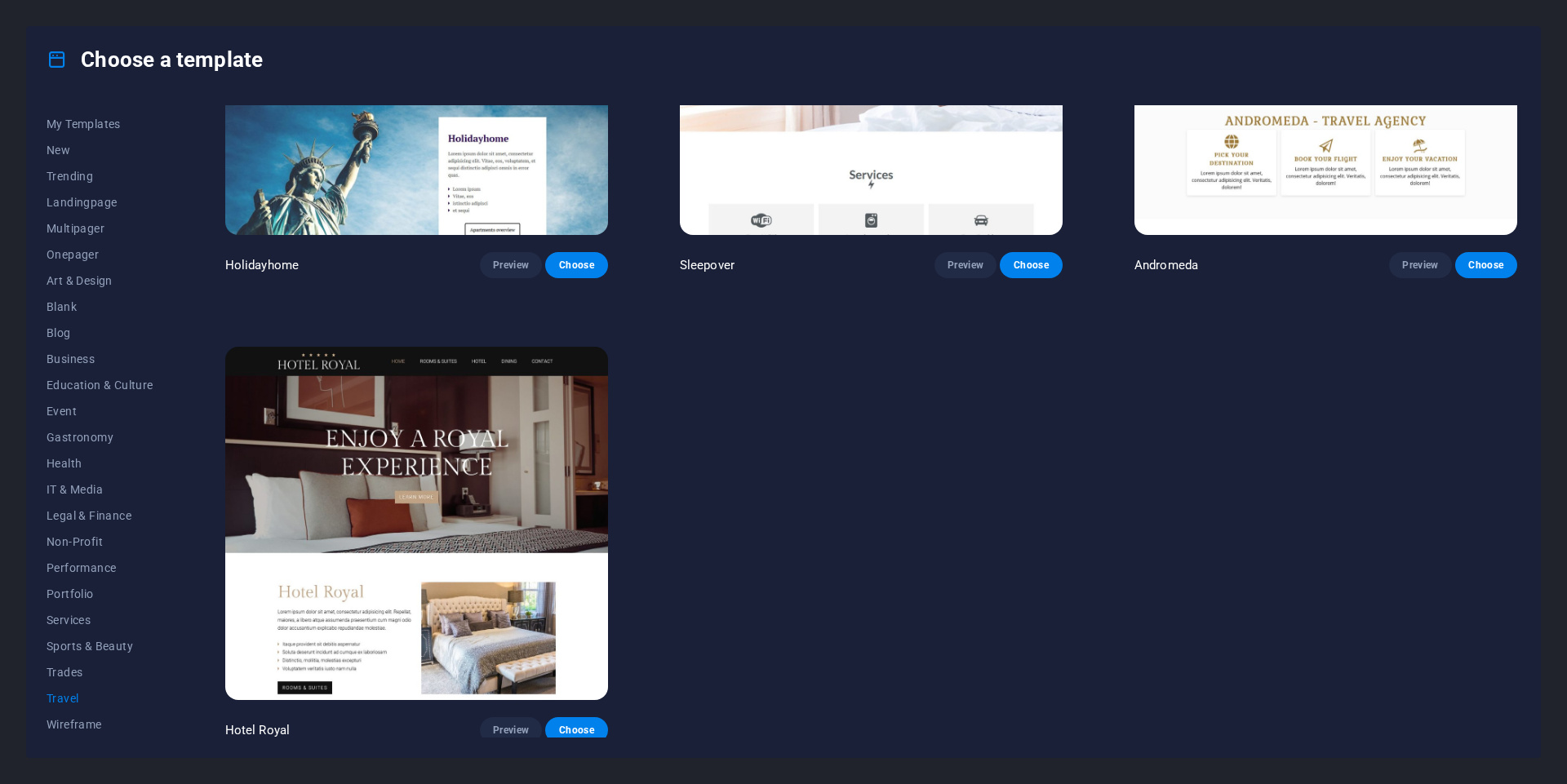
scroll to position [0, 0]
